Goal: Information Seeking & Learning: Learn about a topic

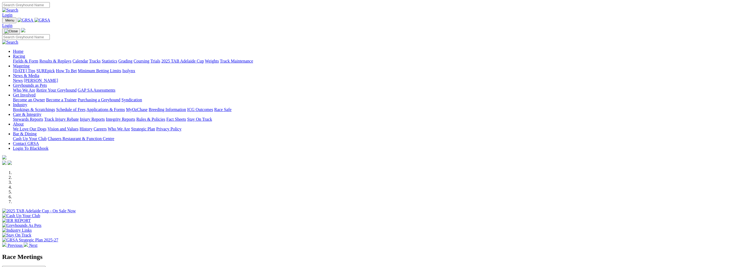
scroll to position [135, 0]
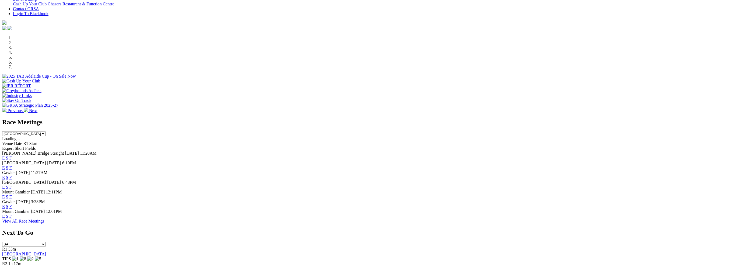
click at [12, 218] on link "F" at bounding box center [10, 216] width 2 height 5
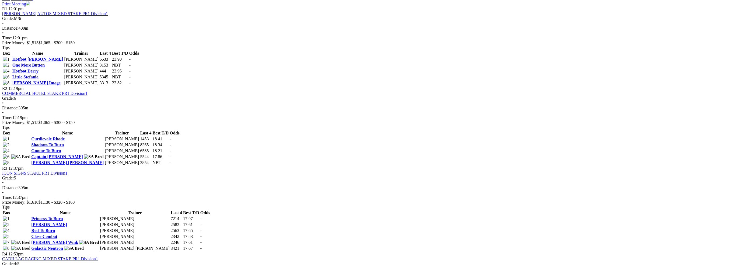
scroll to position [269, 0]
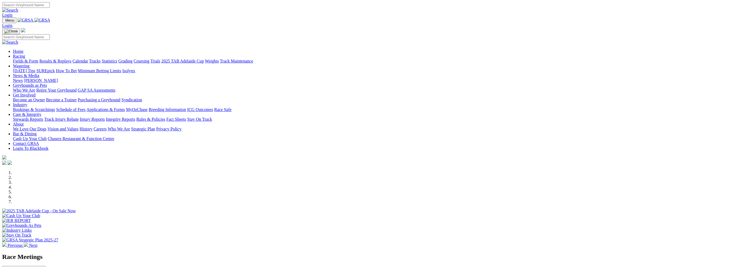
scroll to position [135, 0]
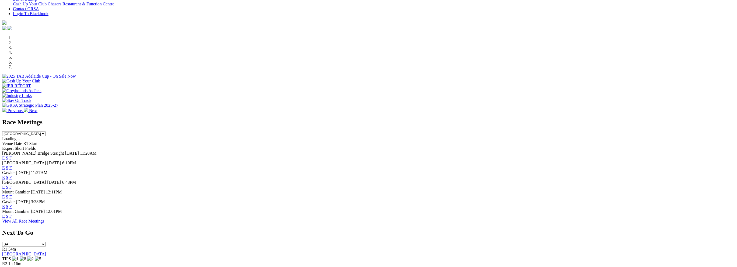
click at [12, 194] on link "F" at bounding box center [10, 196] width 2 height 5
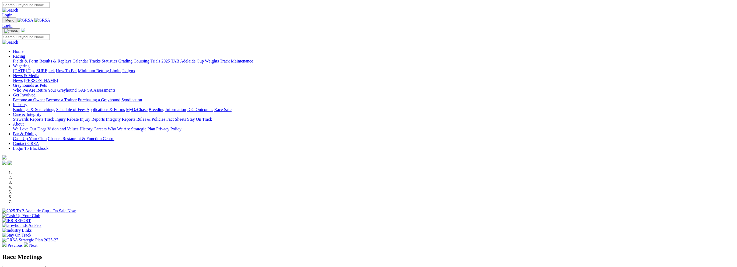
scroll to position [135, 0]
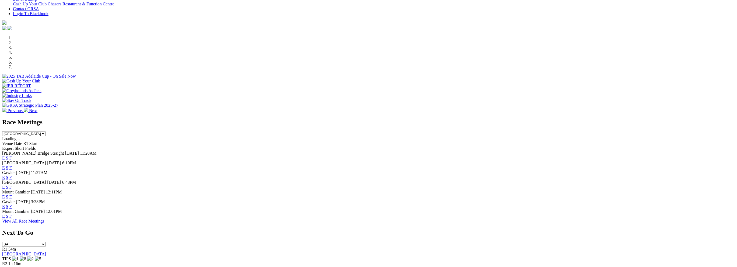
click at [12, 218] on link "F" at bounding box center [10, 216] width 2 height 5
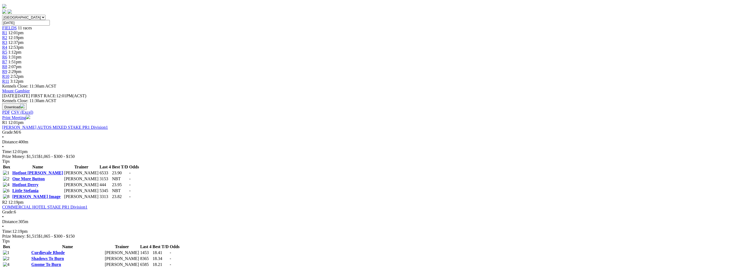
scroll to position [161, 0]
